Goal: Use online tool/utility: Utilize a website feature to perform a specific function

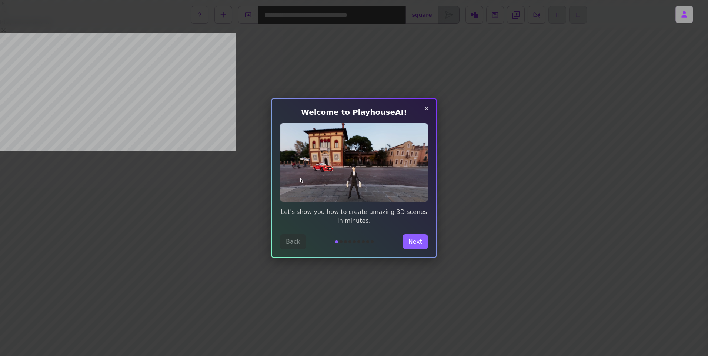
click at [426, 110] on icon "Close tour" at bounding box center [426, 108] width 9 height 9
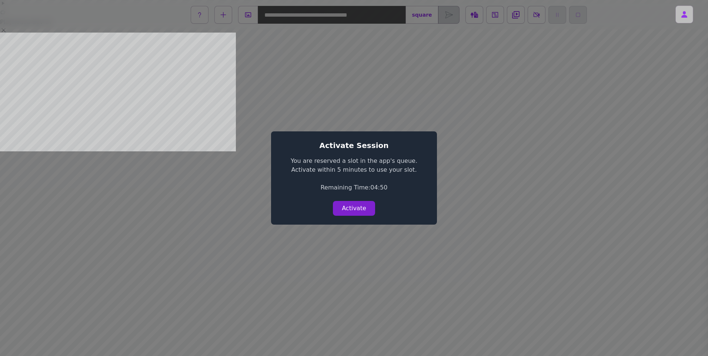
click at [369, 211] on button "Activate" at bounding box center [354, 208] width 42 height 15
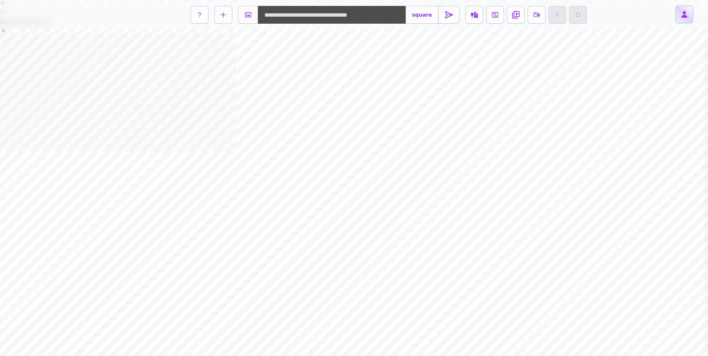
click at [681, 9] on button at bounding box center [684, 15] width 18 height 18
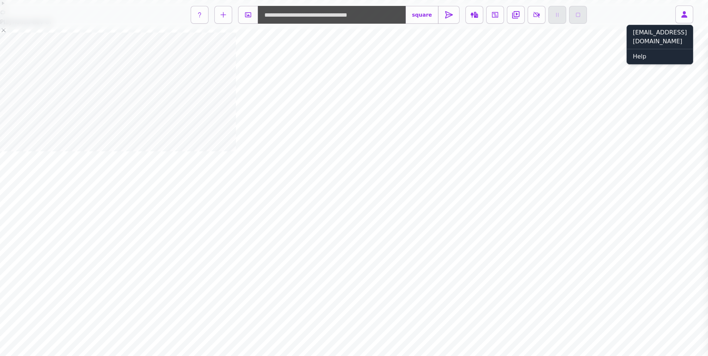
click at [636, 34] on div "[EMAIL_ADDRESS][DOMAIN_NAME]" at bounding box center [660, 37] width 66 height 24
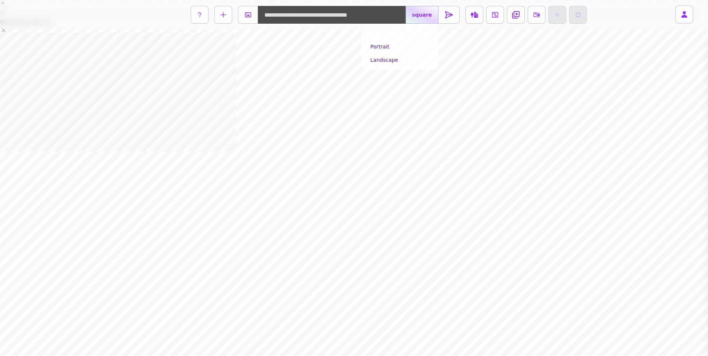
click at [416, 10] on label "square" at bounding box center [421, 15] width 33 height 18
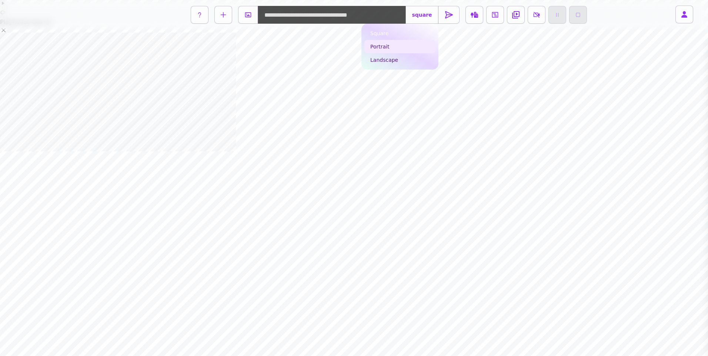
click at [390, 43] on link "Portrait" at bounding box center [399, 46] width 71 height 13
click at [389, 57] on link "Landscape" at bounding box center [400, 59] width 71 height 13
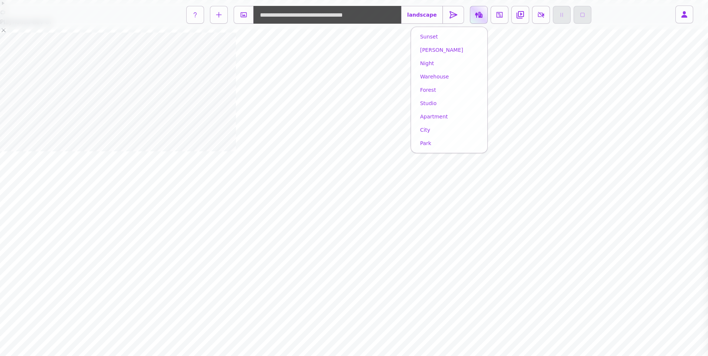
click at [471, 16] on label at bounding box center [479, 15] width 18 height 18
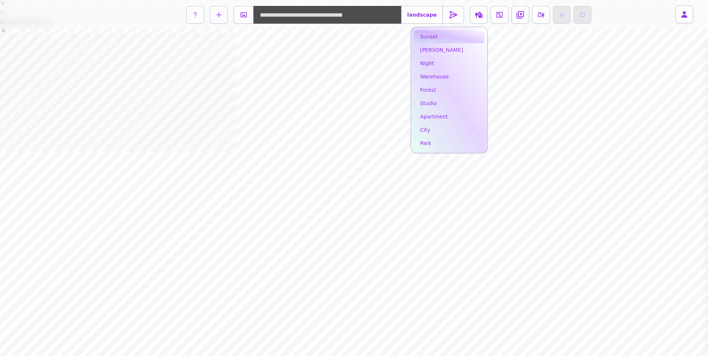
click at [428, 34] on link "sunset" at bounding box center [449, 36] width 70 height 13
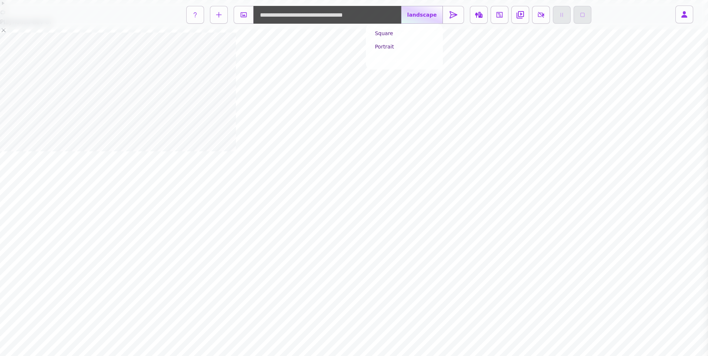
click at [426, 14] on label "landscape" at bounding box center [422, 15] width 42 height 18
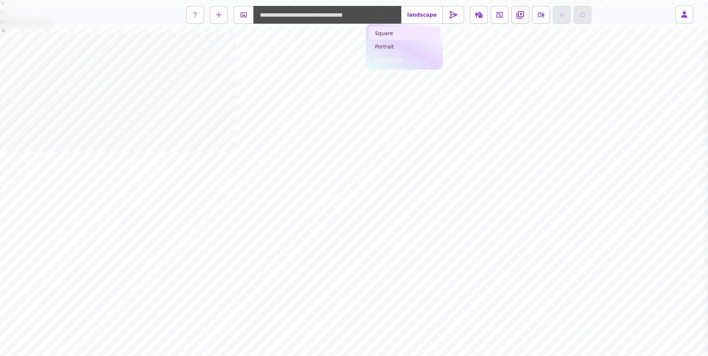
click at [383, 30] on link "Square" at bounding box center [404, 33] width 71 height 13
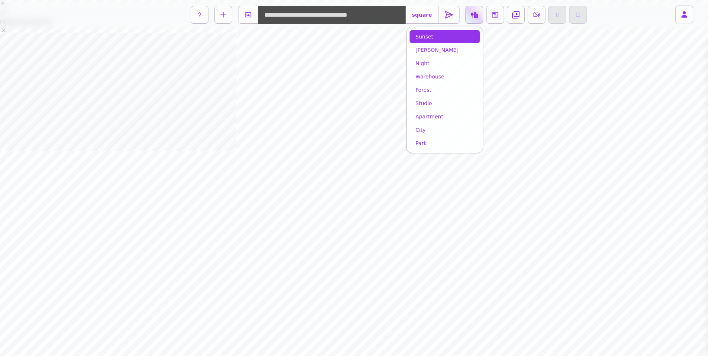
click at [466, 11] on label at bounding box center [474, 15] width 18 height 18
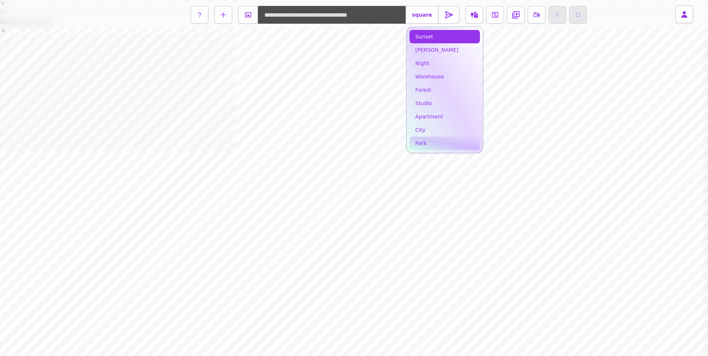
click at [420, 144] on link "park" at bounding box center [444, 143] width 70 height 13
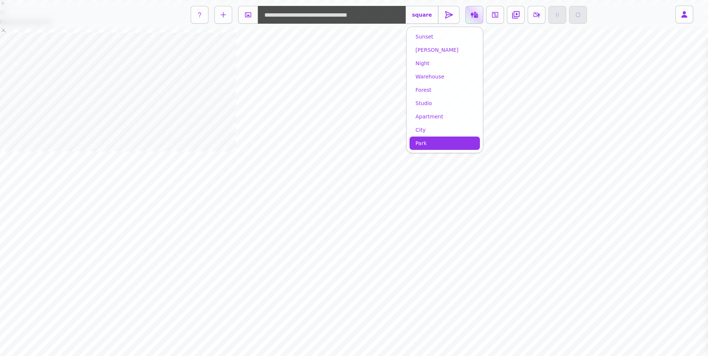
click at [471, 14] on icon at bounding box center [474, 14] width 7 height 7
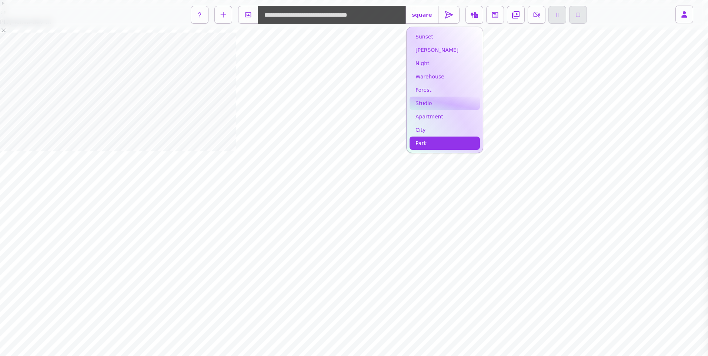
click at [411, 107] on link "studio" at bounding box center [444, 103] width 70 height 13
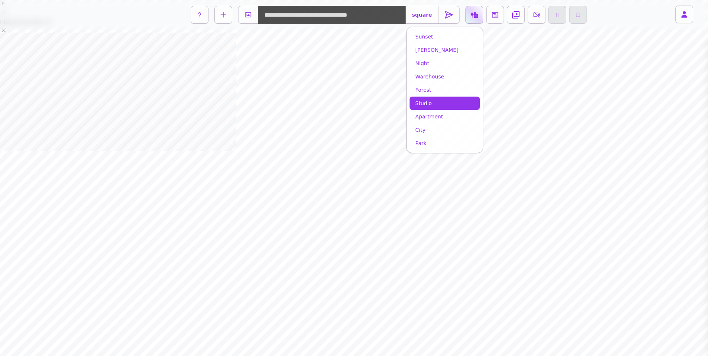
click at [471, 14] on icon at bounding box center [474, 15] width 7 height 6
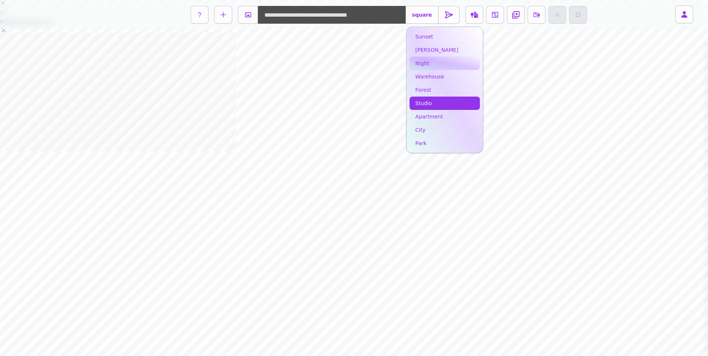
click at [423, 66] on link "night" at bounding box center [444, 63] width 70 height 13
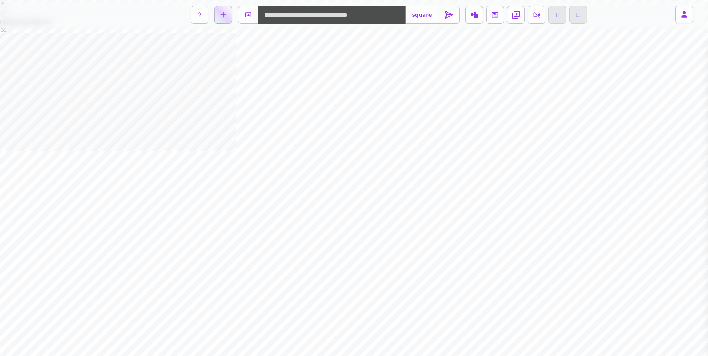
click at [228, 10] on button at bounding box center [223, 15] width 18 height 18
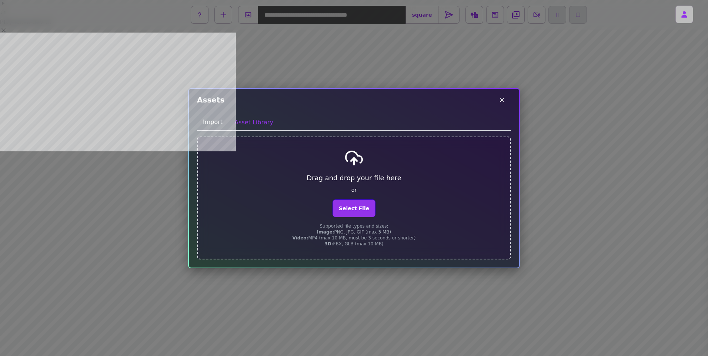
click at [502, 97] on icon at bounding box center [502, 100] width 9 height 9
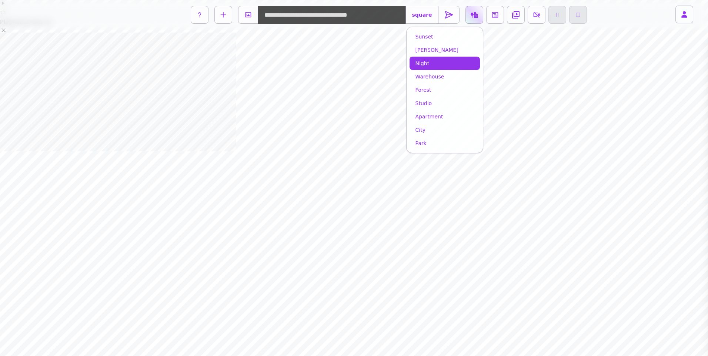
click at [479, 14] on label at bounding box center [474, 15] width 18 height 18
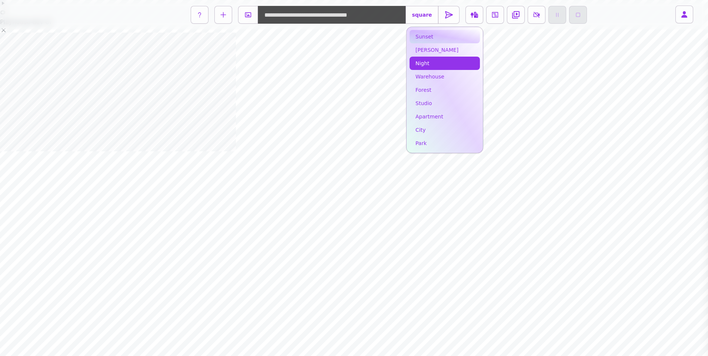
click at [426, 34] on link "sunset" at bounding box center [444, 36] width 70 height 13
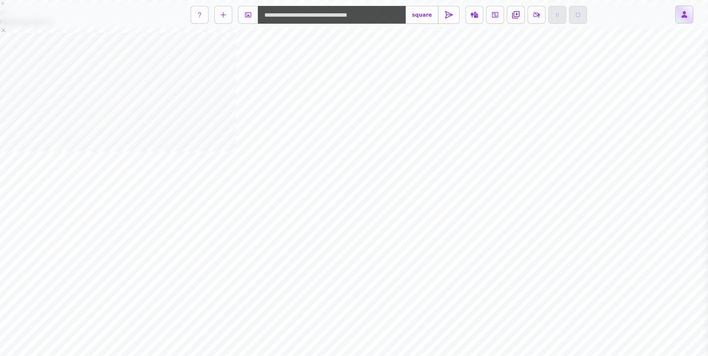
click at [683, 13] on icon at bounding box center [684, 14] width 6 height 7
